Goal: Task Accomplishment & Management: Use online tool/utility

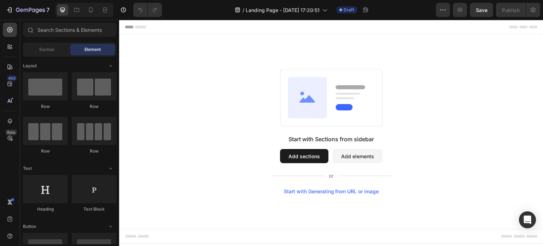
click at [288, 154] on button "Add sections" at bounding box center [304, 156] width 48 height 14
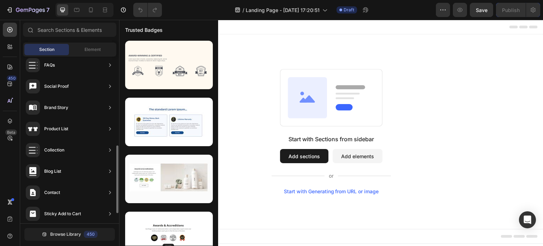
scroll to position [243, 0]
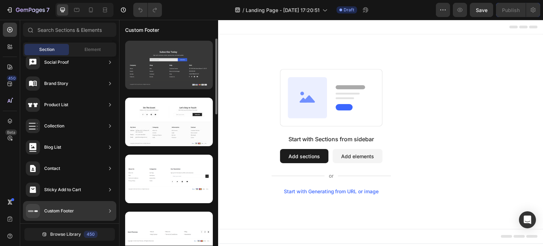
click at [161, 82] on div at bounding box center [169, 65] width 88 height 48
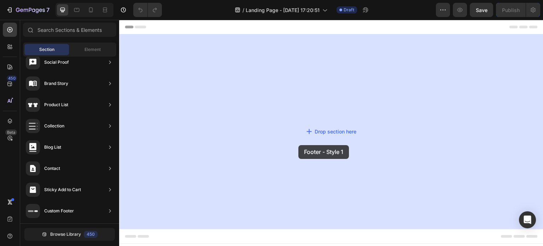
drag, startPoint x: 283, startPoint y: 84, endPoint x: 298, endPoint y: 145, distance: 62.2
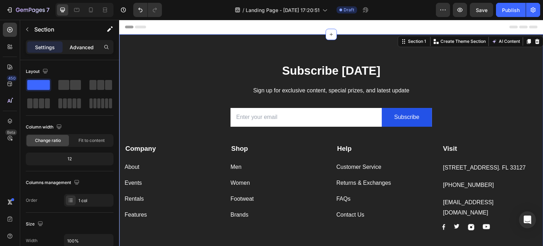
click at [76, 51] on div "Advanced" at bounding box center [81, 46] width 35 height 11
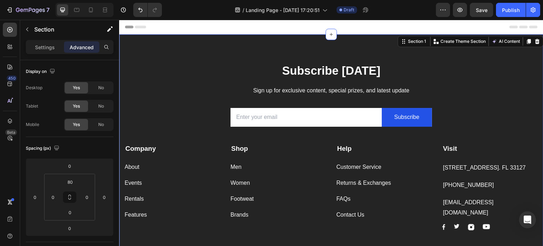
click at [90, 47] on p "Advanced" at bounding box center [82, 46] width 24 height 7
click at [42, 48] on p "Settings" at bounding box center [45, 46] width 20 height 7
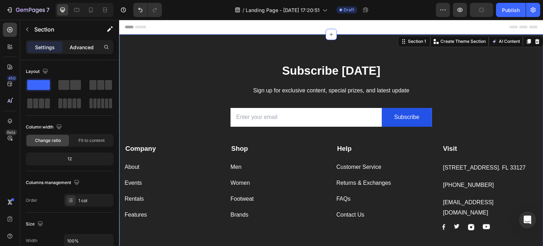
click at [75, 49] on p "Advanced" at bounding box center [82, 46] width 24 height 7
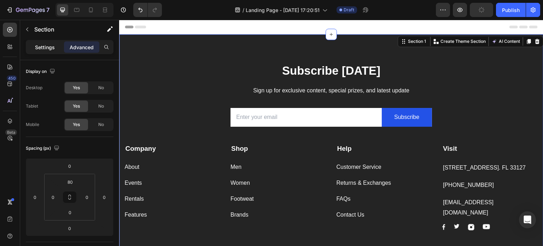
click at [48, 45] on p "Settings" at bounding box center [45, 46] width 20 height 7
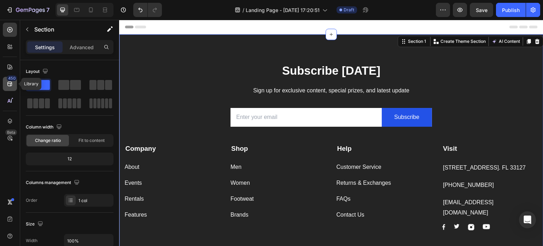
click at [9, 83] on icon at bounding box center [9, 84] width 5 height 5
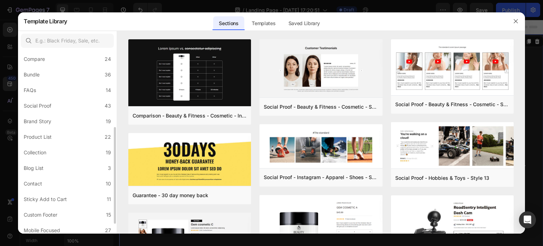
scroll to position [163, 0]
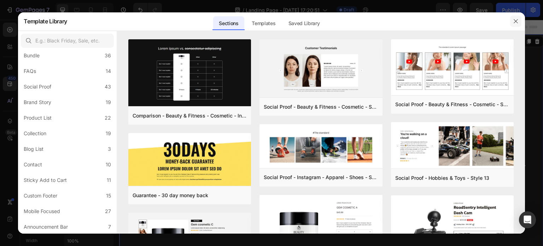
click at [515, 17] on button "button" at bounding box center [515, 21] width 11 height 11
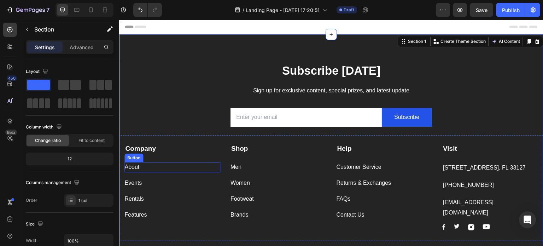
click at [169, 168] on div "About Button" at bounding box center [172, 167] width 96 height 10
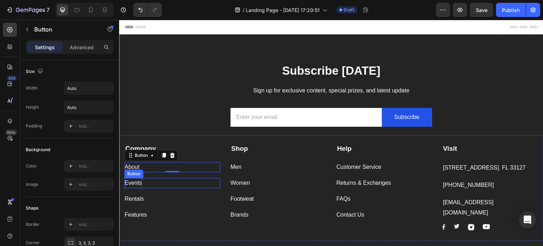
click at [137, 178] on div "Events" at bounding box center [132, 183] width 17 height 10
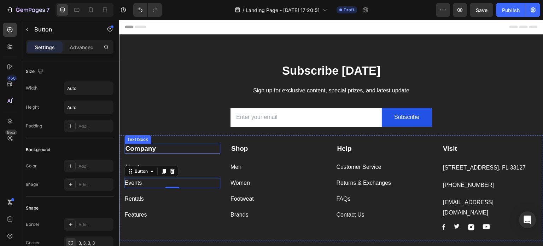
click at [132, 149] on strong "Company" at bounding box center [140, 148] width 31 height 7
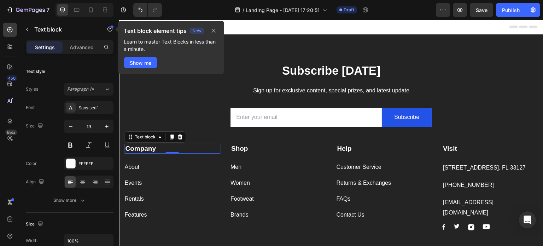
click at [139, 149] on strong "Company" at bounding box center [140, 148] width 31 height 7
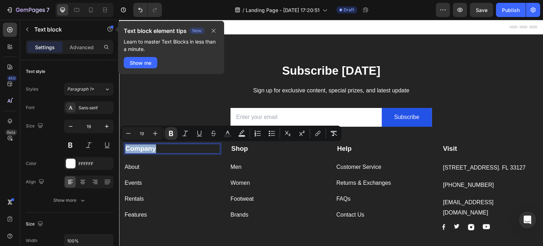
click at [139, 149] on strong "Company" at bounding box center [140, 148] width 31 height 7
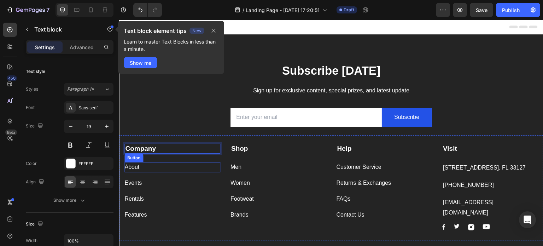
click at [207, 165] on div "About Button" at bounding box center [172, 167] width 96 height 10
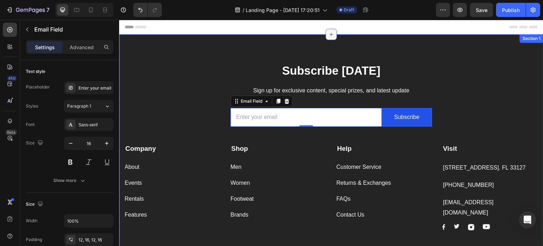
click at [328, 35] on icon at bounding box center [331, 34] width 6 height 6
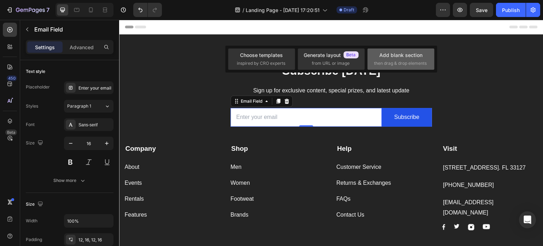
click at [374, 57] on div "Add blank section then drag & drop elements" at bounding box center [401, 58] width 54 height 15
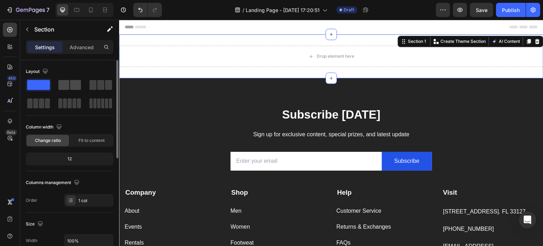
drag, startPoint x: 61, startPoint y: 87, endPoint x: 70, endPoint y: 86, distance: 8.2
click at [70, 86] on div at bounding box center [69, 85] width 23 height 10
click at [70, 86] on span at bounding box center [75, 85] width 11 height 10
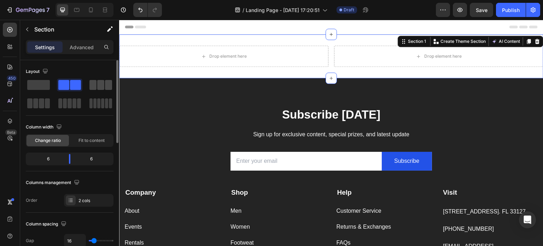
click at [102, 83] on span at bounding box center [100, 85] width 7 height 10
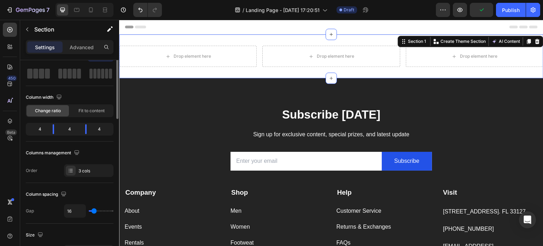
scroll to position [0, 0]
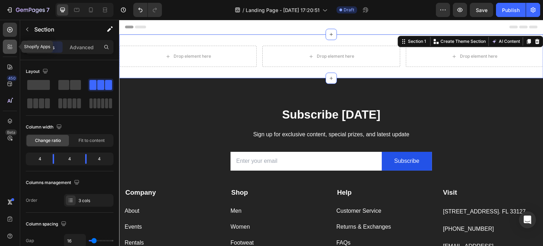
click at [7, 51] on div at bounding box center [10, 47] width 14 height 14
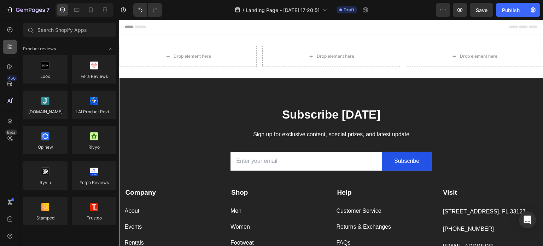
click at [7, 51] on div at bounding box center [10, 47] width 14 height 14
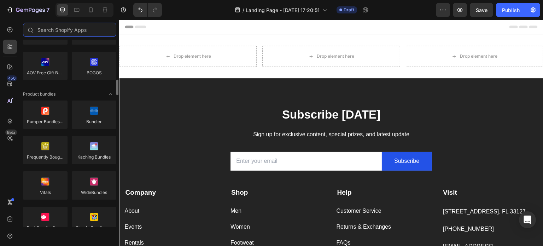
scroll to position [476, 0]
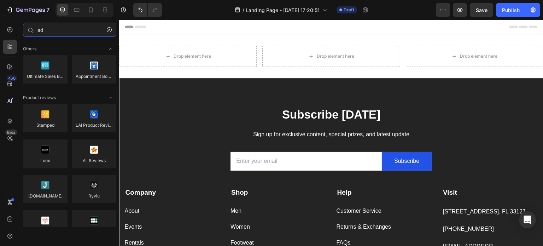
type input "add"
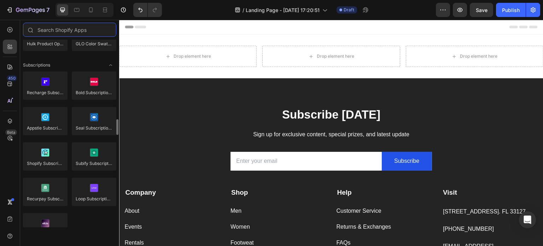
scroll to position [956, 0]
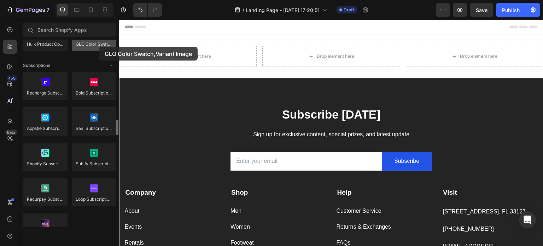
click at [99, 47] on div at bounding box center [94, 37] width 45 height 28
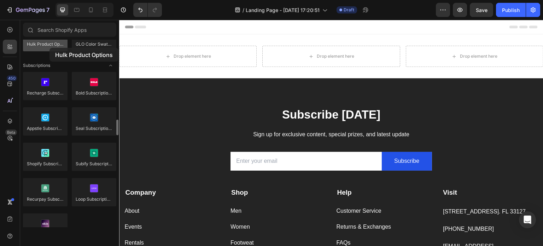
click at [49, 48] on div at bounding box center [45, 37] width 45 height 28
click at [8, 80] on div "450" at bounding box center [12, 78] width 10 height 6
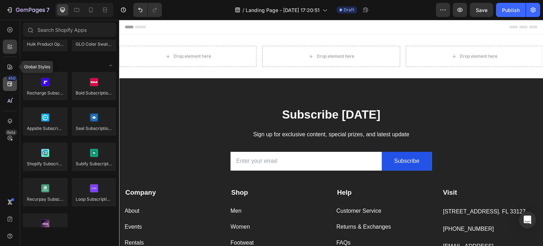
click at [9, 66] on icon at bounding box center [9, 66] width 7 height 7
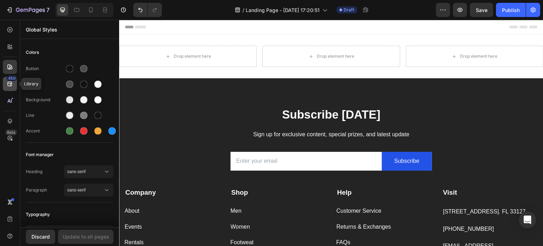
click at [11, 82] on icon at bounding box center [9, 83] width 7 height 7
click at [10, 85] on icon at bounding box center [9, 83] width 7 height 7
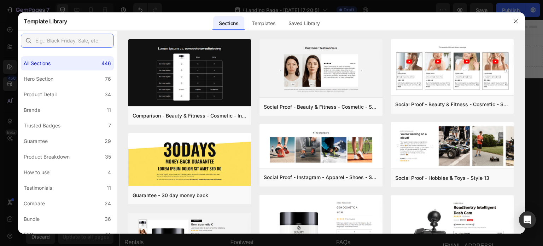
click at [61, 41] on input "text" at bounding box center [67, 41] width 93 height 14
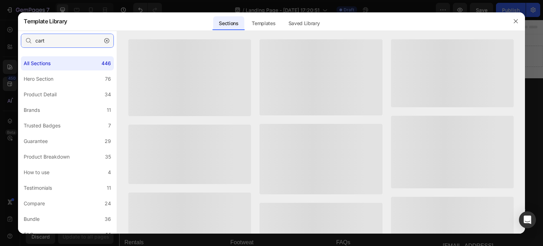
type input "cart"
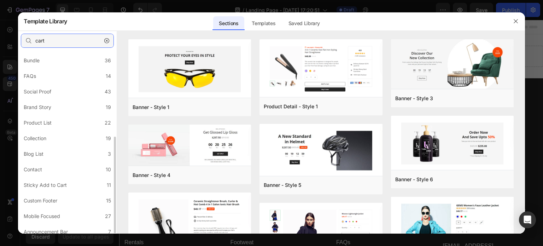
scroll to position [163, 0]
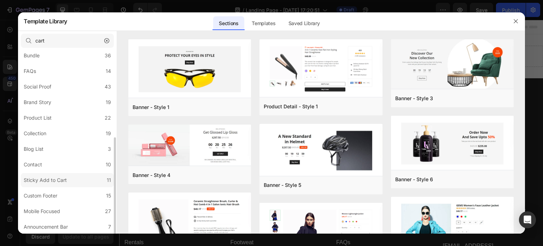
click at [54, 177] on div "Sticky Add to Cart" at bounding box center [45, 180] width 43 height 8
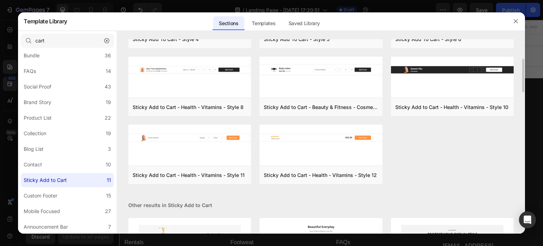
scroll to position [129, 0]
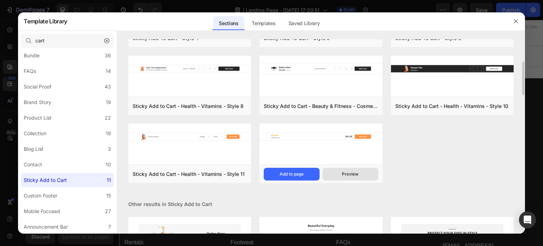
click at [0, 0] on div "Preview" at bounding box center [0, 0] width 0 height 0
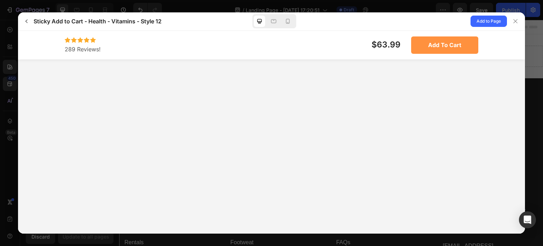
scroll to position [0, 0]
click at [435, 40] on button "Add to cart" at bounding box center [444, 44] width 67 height 17
drag, startPoint x: 446, startPoint y: 45, endPoint x: 442, endPoint y: 48, distance: 4.6
click at [442, 48] on span "Add to cart" at bounding box center [444, 44] width 33 height 7
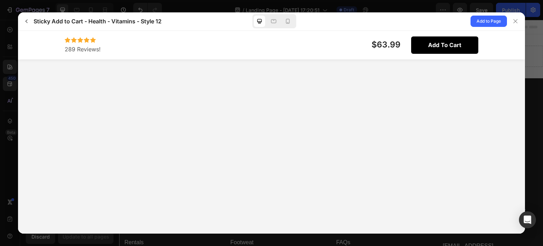
click at [442, 48] on span "Add to cart" at bounding box center [444, 44] width 33 height 7
click at [517, 22] on icon at bounding box center [515, 21] width 6 height 6
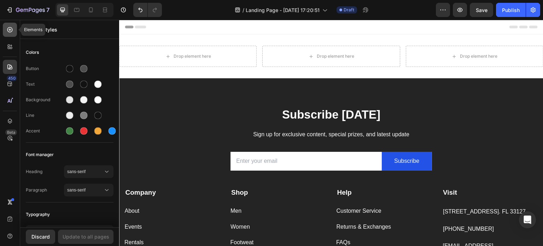
click at [8, 32] on icon at bounding box center [9, 29] width 7 height 7
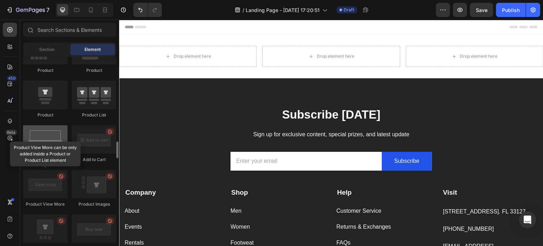
scroll to position [938, 0]
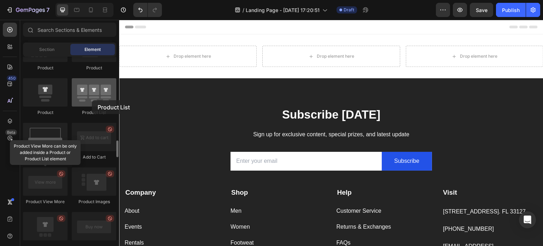
click at [92, 99] on div at bounding box center [94, 92] width 45 height 28
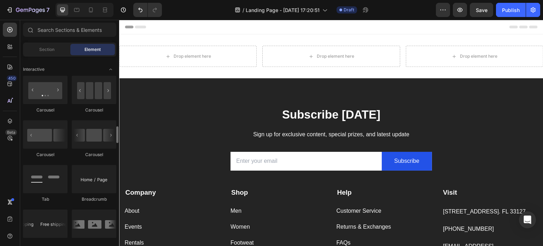
scroll to position [699, 0]
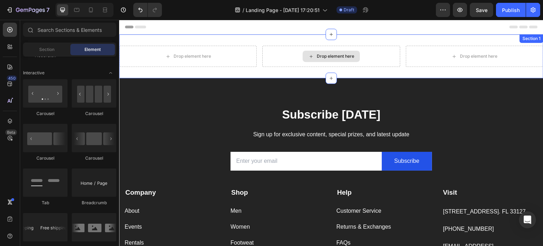
click at [270, 49] on div "Drop element here" at bounding box center [330, 56] width 137 height 21
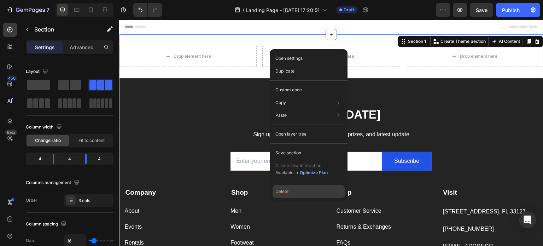
click at [287, 190] on button "Delete" at bounding box center [308, 191] width 72 height 13
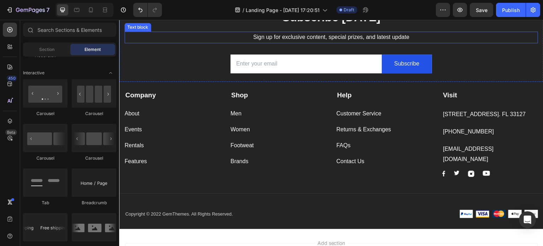
scroll to position [0, 0]
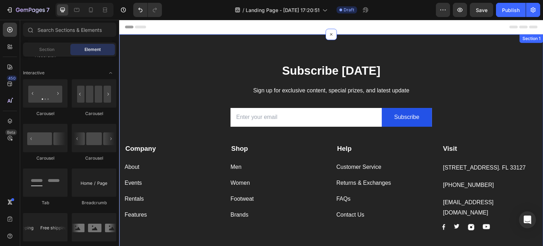
click at [323, 39] on div "Subscribe [DATE] Heading Sign up for exclusive content, special prizes, and lat…" at bounding box center [331, 158] width 424 height 248
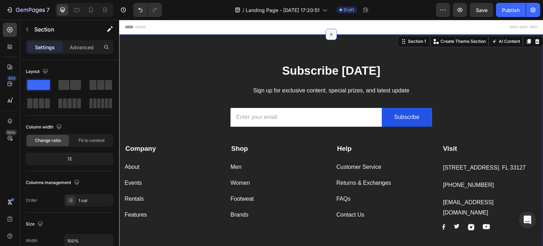
click at [328, 35] on icon at bounding box center [331, 34] width 8 height 8
click at [534, 39] on icon at bounding box center [537, 42] width 6 height 6
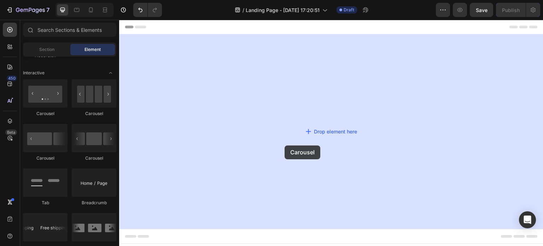
drag, startPoint x: 206, startPoint y: 118, endPoint x: 284, endPoint y: 145, distance: 82.7
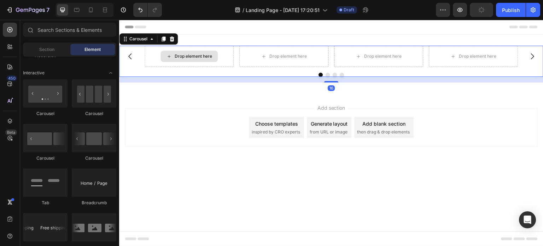
click at [185, 54] on div "Drop element here" at bounding box center [193, 56] width 37 height 6
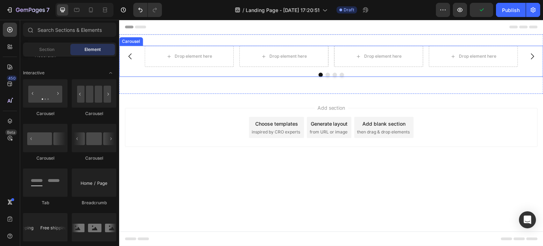
click at [533, 58] on icon "Carousel Next Arrow" at bounding box center [532, 56] width 8 height 8
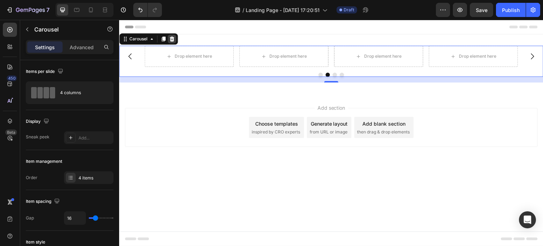
click at [168, 39] on div at bounding box center [172, 39] width 8 height 8
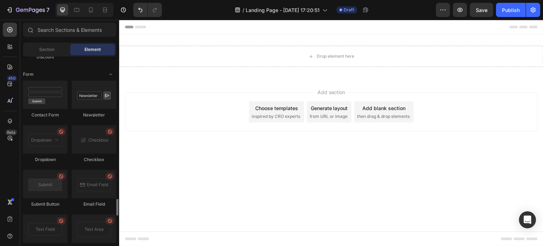
scroll to position [1599, 0]
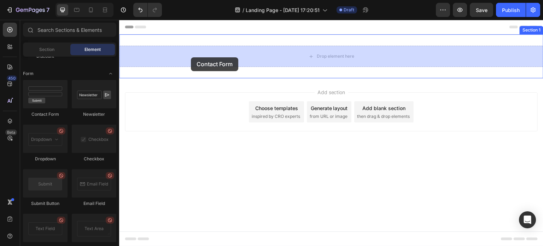
drag, startPoint x: 169, startPoint y: 120, endPoint x: 191, endPoint y: 57, distance: 66.4
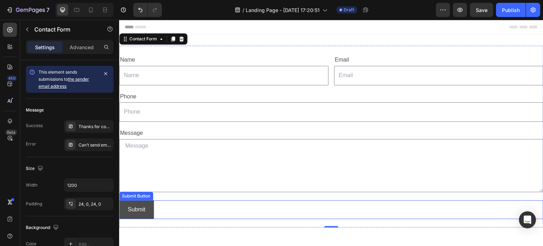
click at [143, 204] on div "Submit" at bounding box center [137, 209] width 18 height 10
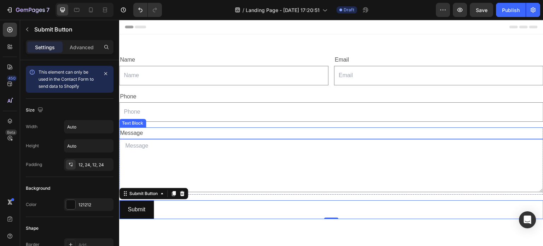
click at [175, 137] on div "Message" at bounding box center [331, 133] width 424 height 12
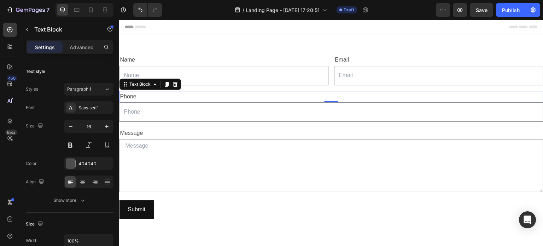
click at [175, 93] on div "Phone" at bounding box center [331, 97] width 424 height 12
click at [174, 73] on input "text" at bounding box center [223, 75] width 209 height 19
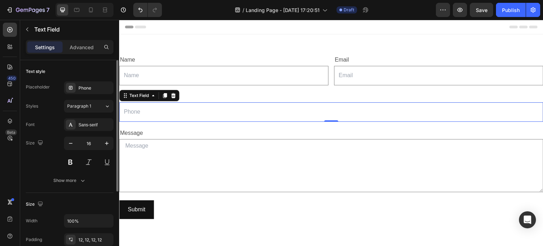
scroll to position [0, 0]
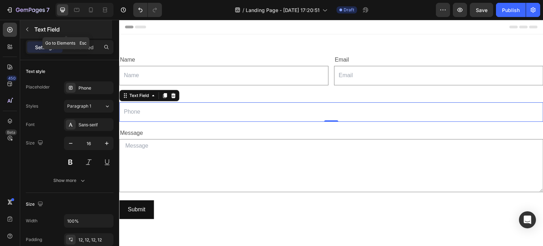
click at [27, 29] on icon "button" at bounding box center [27, 30] width 6 height 6
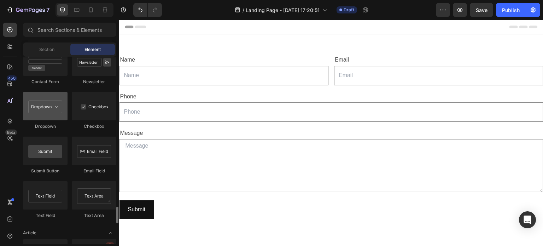
scroll to position [1640, 0]
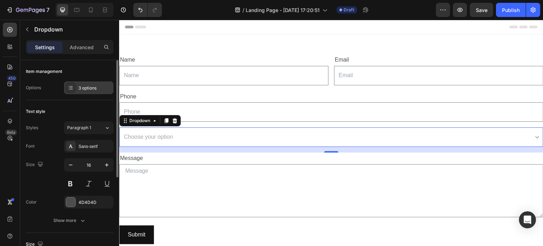
click at [86, 90] on div "3 options" at bounding box center [94, 88] width 33 height 6
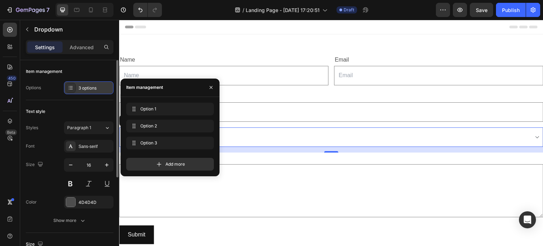
click at [86, 90] on div "3 options" at bounding box center [94, 88] width 33 height 6
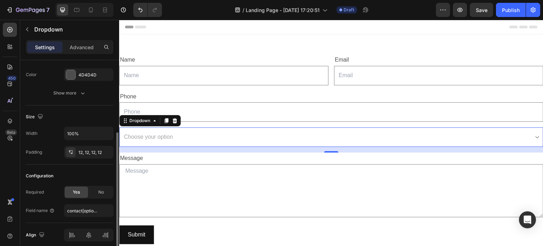
scroll to position [155, 0]
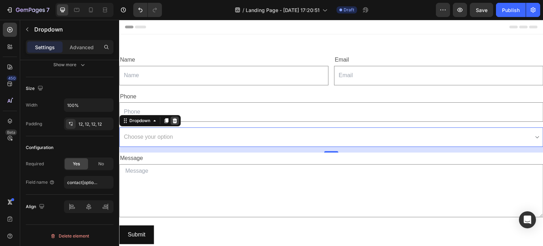
click at [174, 120] on icon at bounding box center [174, 120] width 5 height 5
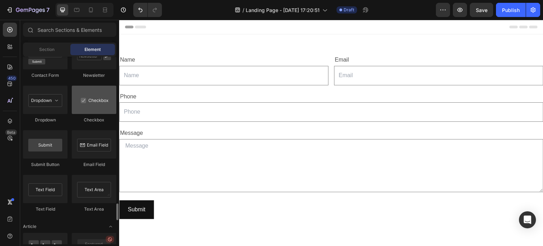
scroll to position [1639, 0]
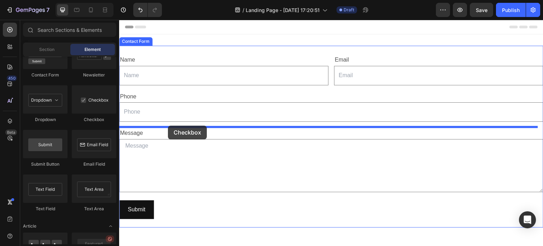
drag, startPoint x: 219, startPoint y: 129, endPoint x: 168, endPoint y: 125, distance: 51.0
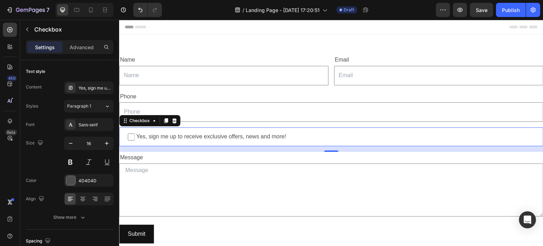
click at [131, 137] on input "Yes, sign me up to receive exclusive offers, news and more!" at bounding box center [131, 136] width 7 height 7
checkbox input "false"
click at [164, 116] on div at bounding box center [165, 120] width 8 height 8
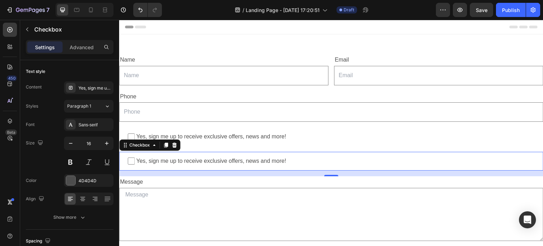
scroll to position [128, 0]
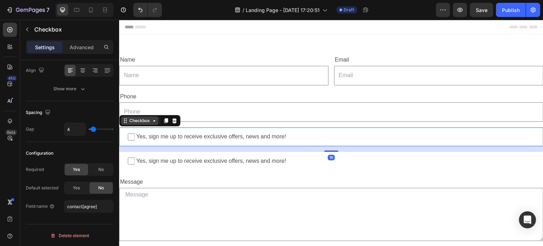
click at [129, 124] on div "Checkbox" at bounding box center [149, 120] width 61 height 11
type input "1"
type input "0"
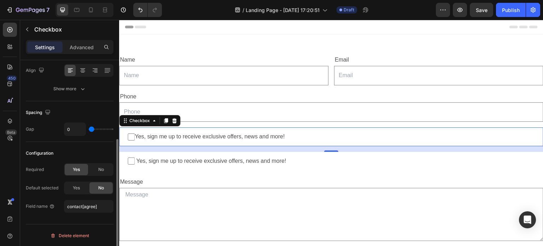
type input "1"
type input "12"
type input "20"
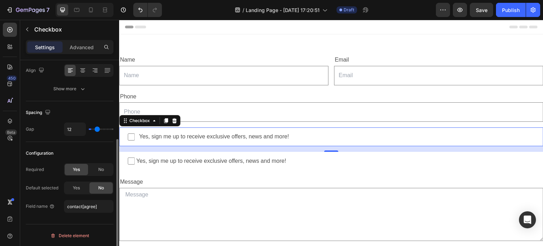
type input "20"
type input "3"
type input "0"
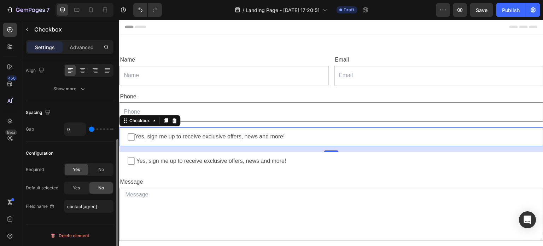
type input "1"
type input "2"
type input "3"
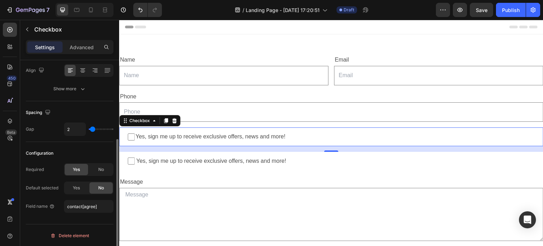
type input "3"
type input "4"
type input "5"
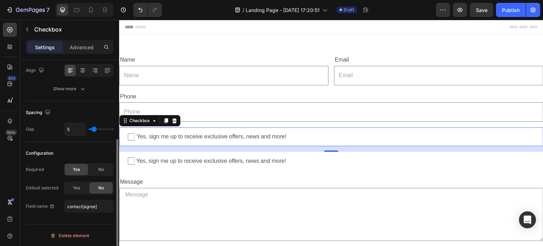
type input "4"
click at [93, 129] on input "range" at bounding box center [101, 128] width 25 height 1
click at [64, 234] on div "Delete element" at bounding box center [69, 235] width 39 height 8
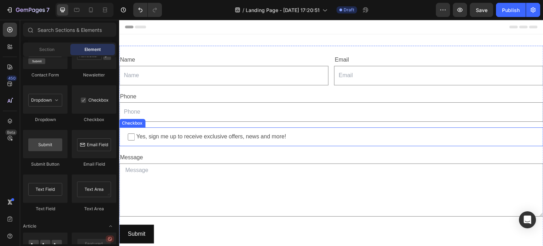
click at [151, 135] on span "Yes, sign me up to receive exclusive offers, news and more!" at bounding box center [335, 136] width 400 height 10
click at [135, 135] on input "Yes, sign me up to receive exclusive offers, news and more!" at bounding box center [131, 136] width 7 height 7
checkbox input "false"
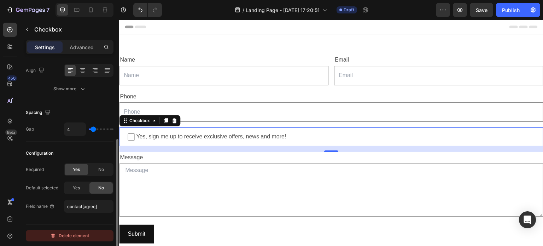
click at [74, 233] on div "Delete element" at bounding box center [69, 235] width 39 height 8
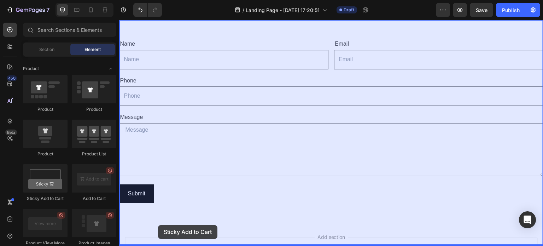
scroll to position [34, 0]
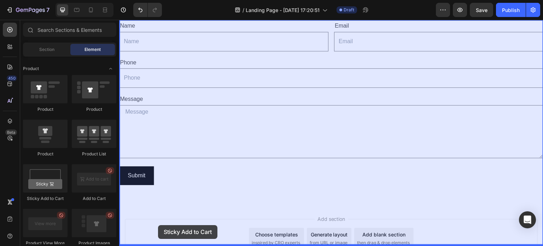
drag, startPoint x: 167, startPoint y: 199, endPoint x: 158, endPoint y: 226, distance: 28.1
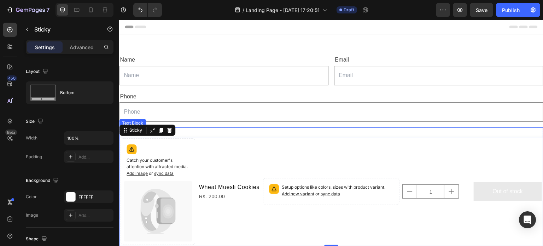
scroll to position [94, 0]
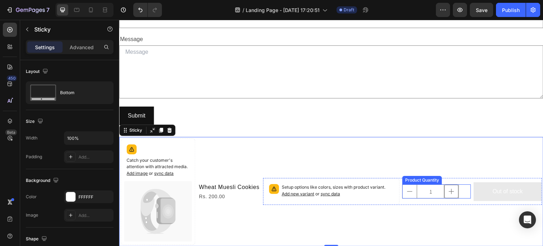
click at [449, 193] on icon "increment" at bounding box center [451, 191] width 5 height 5
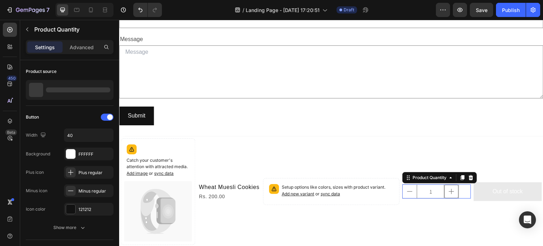
click at [449, 193] on icon "increment" at bounding box center [451, 191] width 5 height 5
click at [157, 136] on div "Name Text Block Text Field Email Text Block Email Field Row Phone Text Block Te…" at bounding box center [331, 43] width 424 height 204
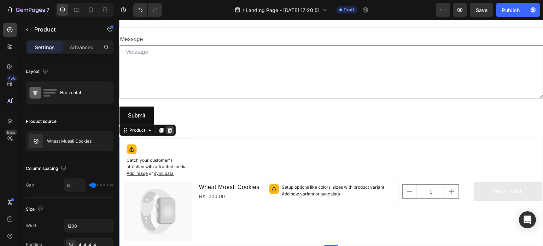
click at [169, 131] on icon at bounding box center [170, 130] width 6 height 6
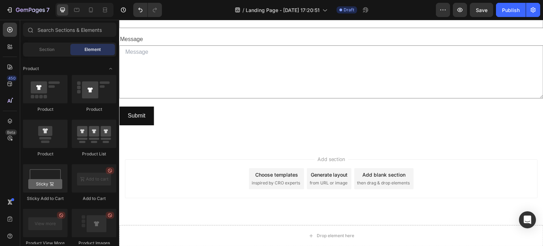
drag, startPoint x: 335, startPoint y: 170, endPoint x: 213, endPoint y: 194, distance: 123.9
click at [213, 194] on div "Add section Choose templates inspired by CRO experts Generate layout from URL o…" at bounding box center [331, 178] width 413 height 39
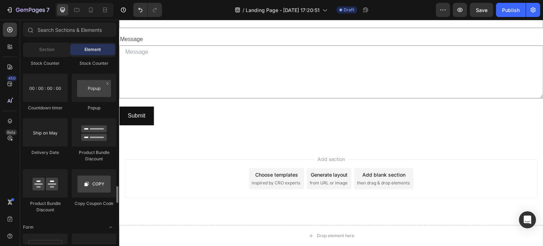
scroll to position [1446, 0]
drag, startPoint x: 41, startPoint y: 89, endPoint x: 45, endPoint y: 87, distance: 4.9
click at [45, 87] on div at bounding box center [45, 88] width 45 height 28
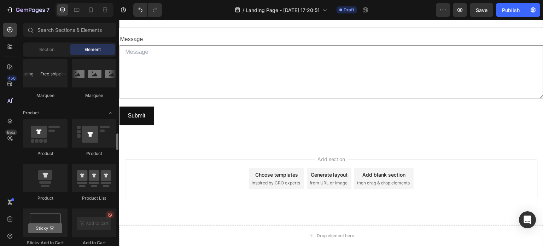
scroll to position [853, 0]
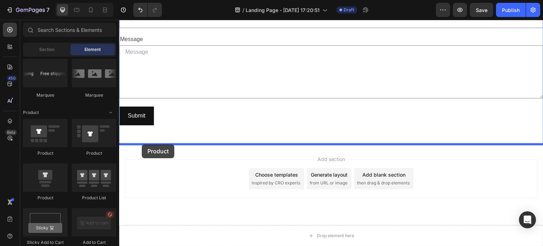
drag, startPoint x: 165, startPoint y: 197, endPoint x: 142, endPoint y: 144, distance: 57.7
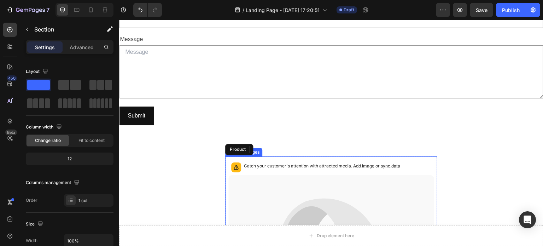
scroll to position [198, 0]
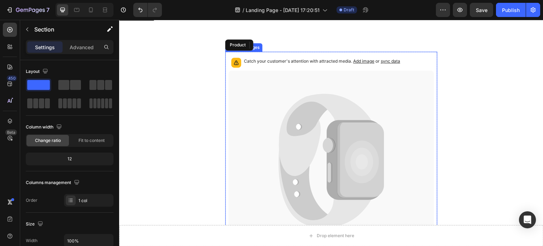
click at [312, 164] on icon at bounding box center [331, 161] width 206 height 182
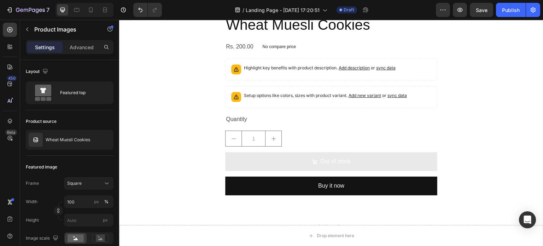
scroll to position [456, 0]
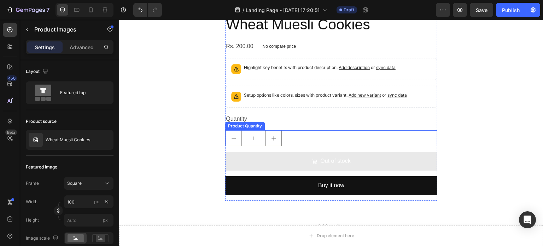
click at [269, 141] on button "increment" at bounding box center [273, 137] width 16 height 15
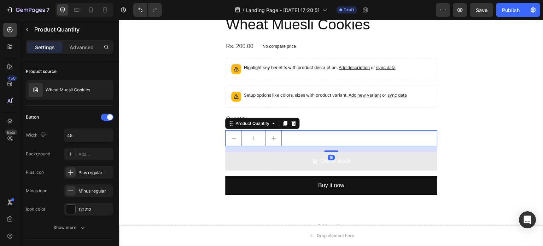
click at [269, 141] on button "increment" at bounding box center [273, 137] width 16 height 15
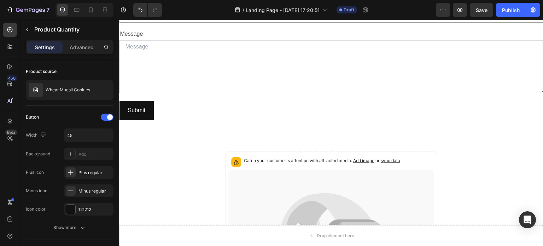
scroll to position [98, 0]
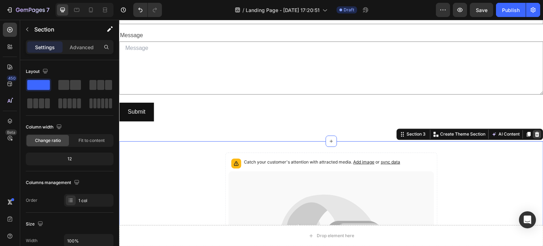
click at [535, 132] on icon at bounding box center [537, 134] width 5 height 5
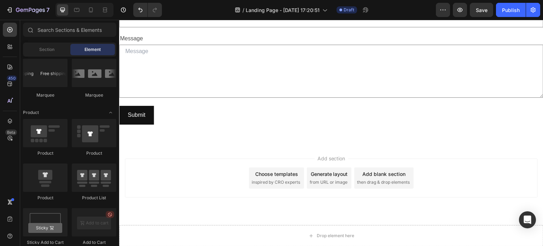
scroll to position [94, 0]
click at [384, 171] on div "Add blank section" at bounding box center [383, 174] width 43 height 7
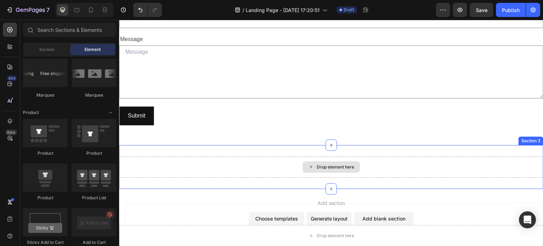
scroll to position [98, 0]
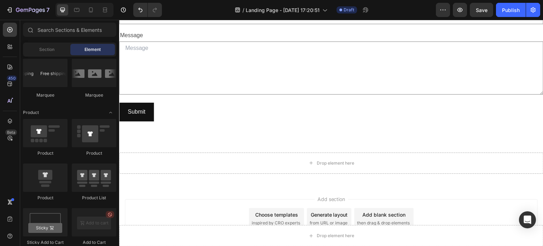
click at [463, 199] on div "Add section Choose templates inspired by CRO experts Generate layout from URL o…" at bounding box center [331, 218] width 413 height 39
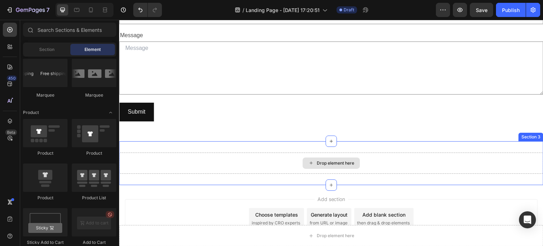
click at [261, 160] on div "Drop element here" at bounding box center [331, 162] width 424 height 21
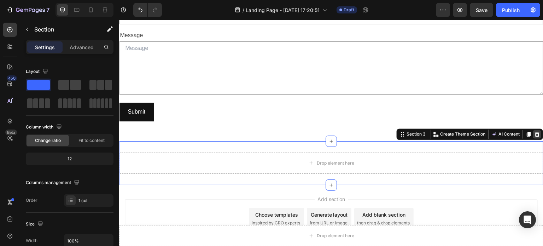
click at [535, 132] on icon at bounding box center [537, 134] width 5 height 5
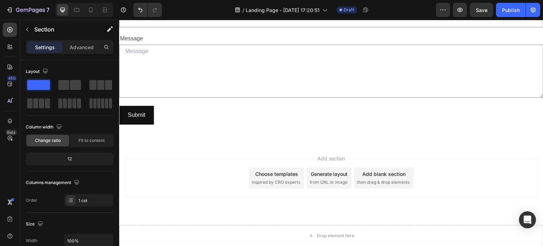
scroll to position [94, 0]
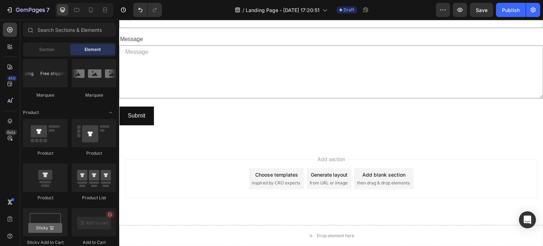
click at [451, 184] on div "Add section Choose templates inspired by CRO experts Generate layout from URL o…" at bounding box center [331, 178] width 413 height 39
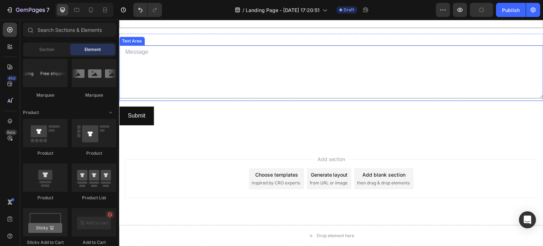
click at [227, 93] on textarea at bounding box center [331, 71] width 424 height 53
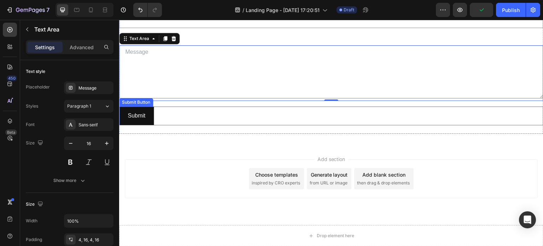
click at [221, 117] on div "Submit Submit Button" at bounding box center [331, 115] width 424 height 19
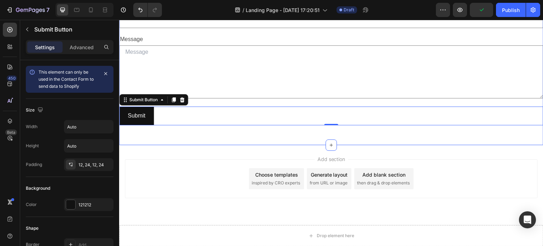
click at [189, 136] on div "Name Text Block Text Field Email Text Block Email Field Row Phone Text Block Te…" at bounding box center [331, 43] width 424 height 204
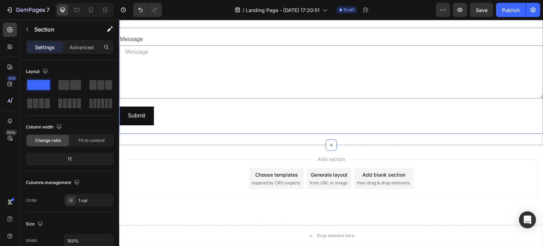
scroll to position [0, 0]
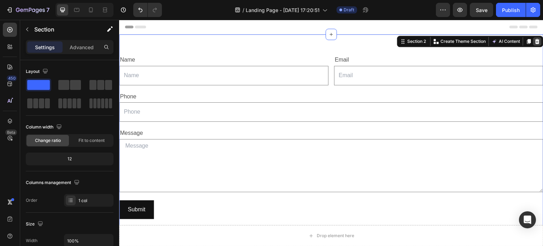
click at [535, 40] on icon at bounding box center [537, 41] width 5 height 5
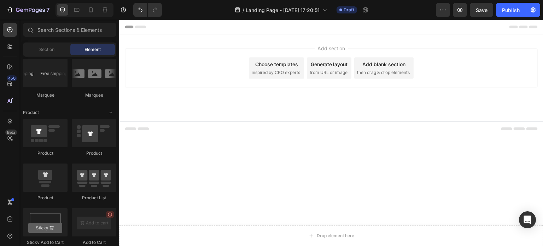
click at [212, 130] on div "Footer" at bounding box center [331, 129] width 413 height 14
click at [165, 147] on body "Header Drop element here Sticky Root Start with Sections from sidebar Add secti…" at bounding box center [331, 133] width 424 height 226
click at [522, 128] on icon at bounding box center [518, 128] width 11 height 3
click at [373, 101] on div "Add section Choose templates inspired by CRO experts Generate layout from URL o…" at bounding box center [331, 77] width 424 height 87
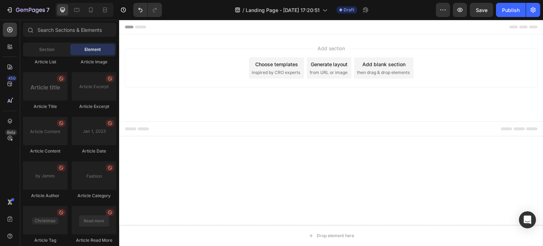
scroll to position [1907, 0]
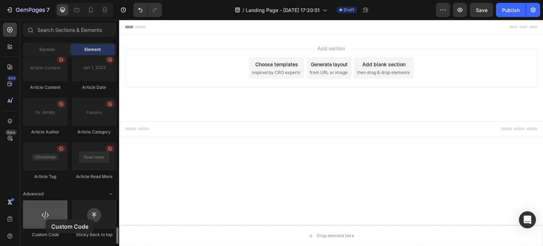
click at [46, 219] on div at bounding box center [45, 214] width 45 height 28
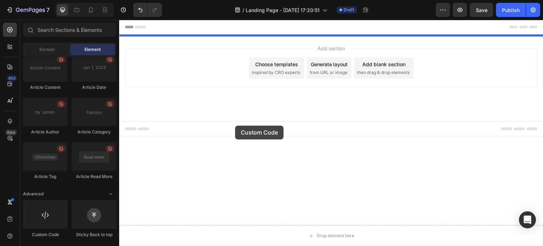
drag, startPoint x: 173, startPoint y: 227, endPoint x: 235, endPoint y: 125, distance: 119.0
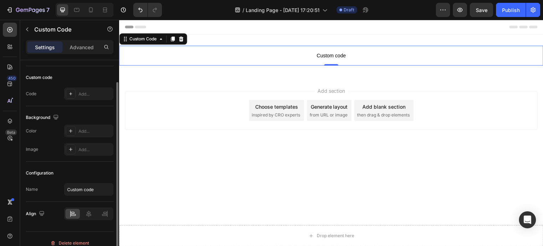
scroll to position [40, 0]
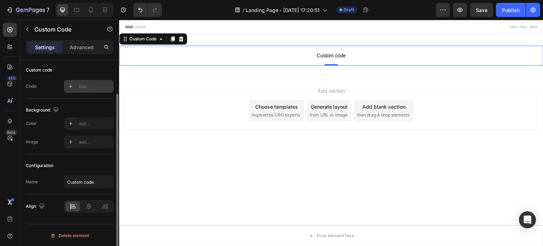
click at [69, 84] on icon at bounding box center [71, 86] width 6 height 6
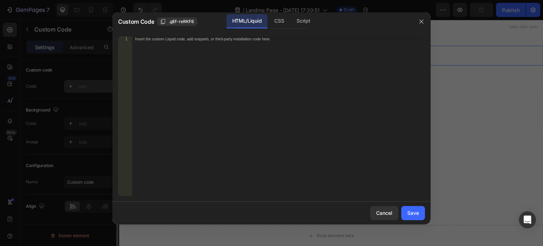
click at [69, 84] on div at bounding box center [271, 123] width 543 height 246
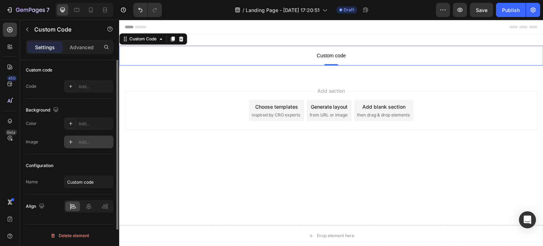
scroll to position [0, 0]
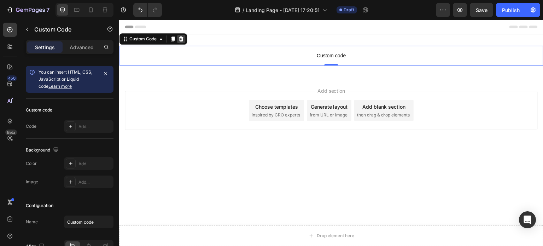
click at [181, 41] on icon at bounding box center [181, 38] width 5 height 5
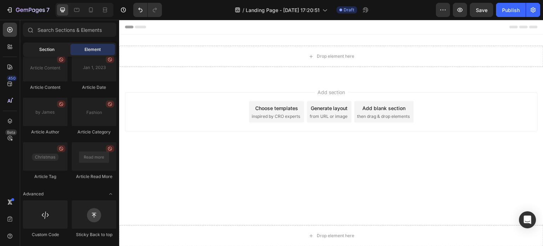
click at [40, 52] on span "Section" at bounding box center [46, 49] width 15 height 6
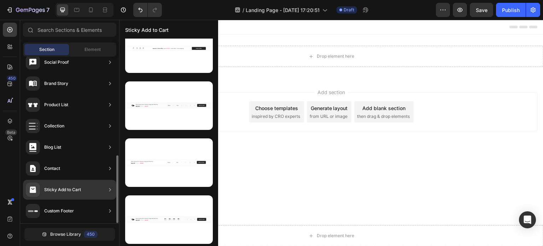
scroll to position [73, 0]
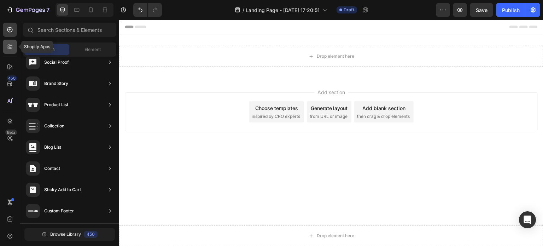
click at [12, 46] on icon at bounding box center [9, 46] width 7 height 7
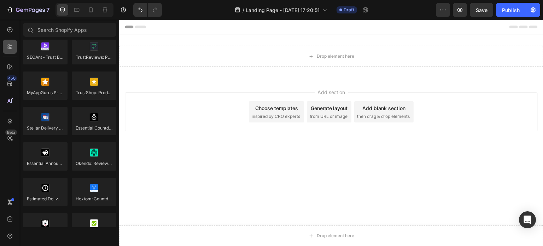
click at [10, 46] on icon at bounding box center [9, 46] width 2 height 2
click at [41, 49] on div at bounding box center [45, 50] width 45 height 28
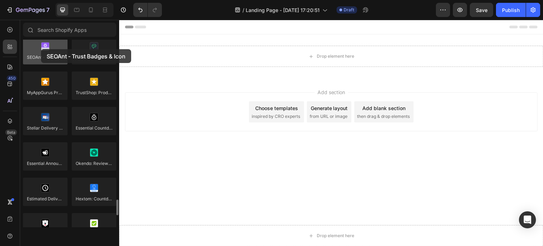
click at [41, 49] on div at bounding box center [45, 50] width 45 height 28
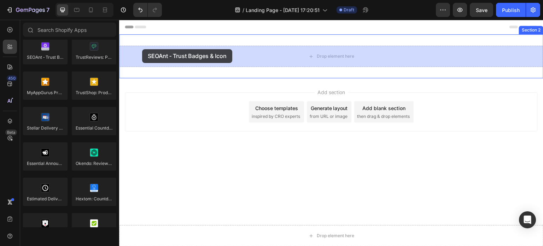
drag, startPoint x: 160, startPoint y: 69, endPoint x: 141, endPoint y: 49, distance: 27.2
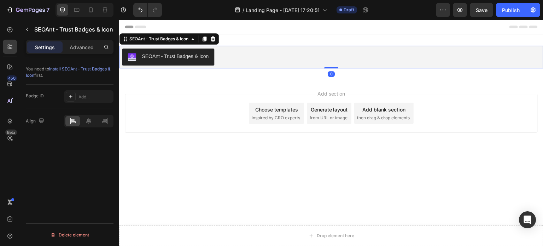
click at [170, 58] on div "SEOAnt ‑ Trust Badges & Icon" at bounding box center [175, 56] width 67 height 7
click at [214, 39] on icon at bounding box center [213, 39] width 6 height 6
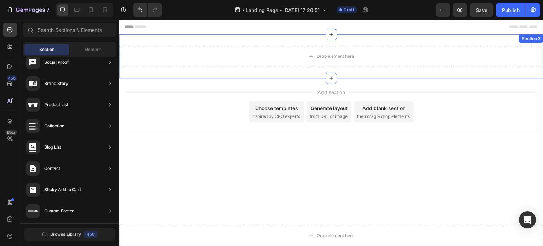
click at [342, 40] on div "Drop element here Section 2" at bounding box center [331, 56] width 424 height 44
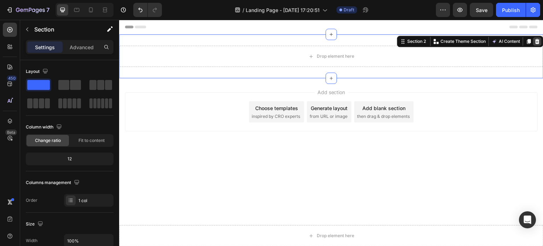
click at [536, 40] on icon at bounding box center [537, 41] width 5 height 5
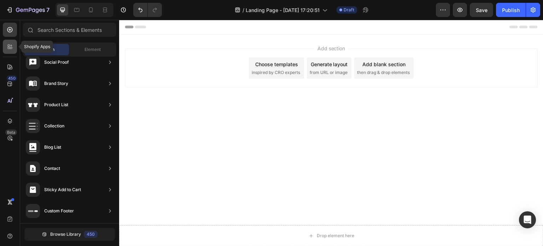
click at [10, 50] on div at bounding box center [10, 47] width 14 height 14
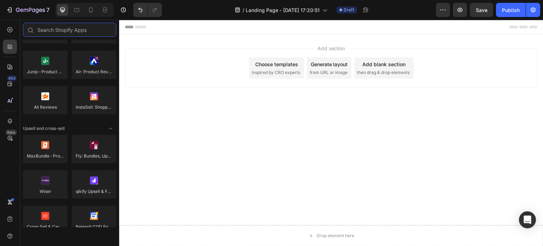
scroll to position [0, 0]
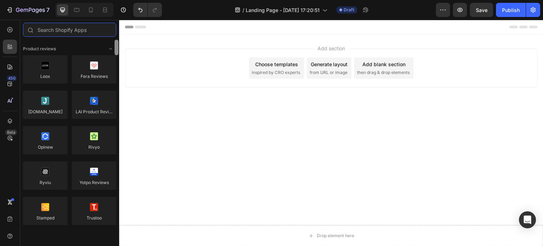
drag, startPoint x: 235, startPoint y: 195, endPoint x: 121, endPoint y: 24, distance: 205.4
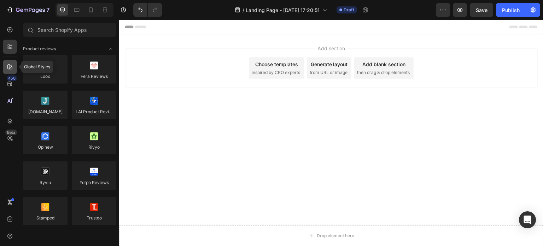
click at [8, 70] on icon at bounding box center [9, 66] width 7 height 7
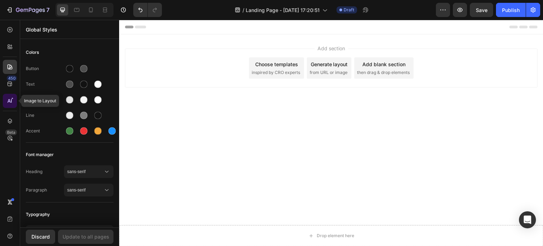
click at [10, 95] on div at bounding box center [10, 101] width 14 height 14
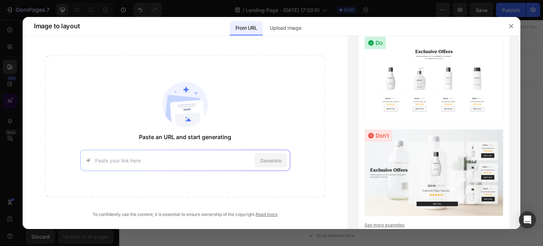
click at [10, 95] on div at bounding box center [271, 123] width 543 height 246
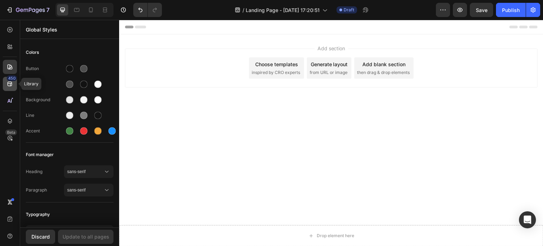
click at [10, 86] on icon at bounding box center [9, 84] width 5 height 5
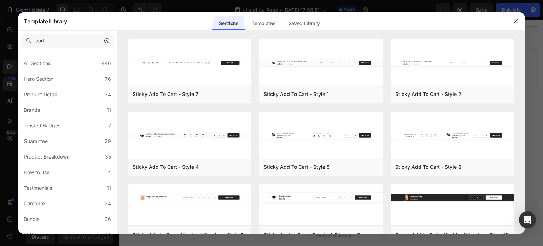
click at [0, 94] on div at bounding box center [271, 123] width 543 height 246
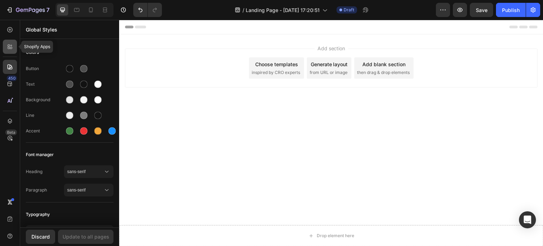
click at [9, 42] on div at bounding box center [10, 47] width 14 height 14
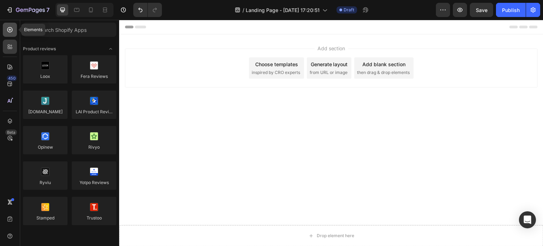
click at [9, 28] on icon at bounding box center [9, 29] width 7 height 7
